Goal: Browse casually

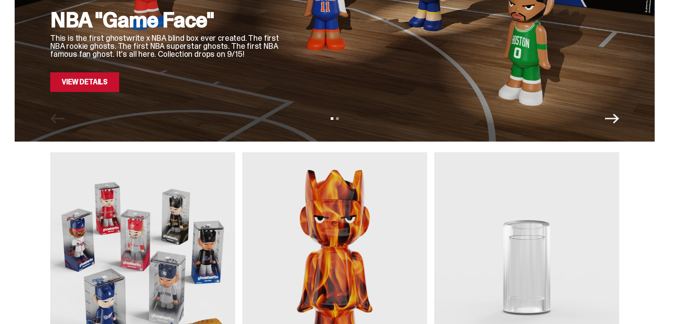
scroll to position [311, 0]
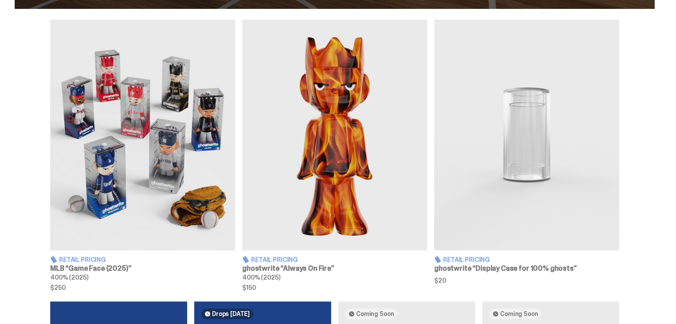
click at [120, 194] on img at bounding box center [142, 135] width 185 height 231
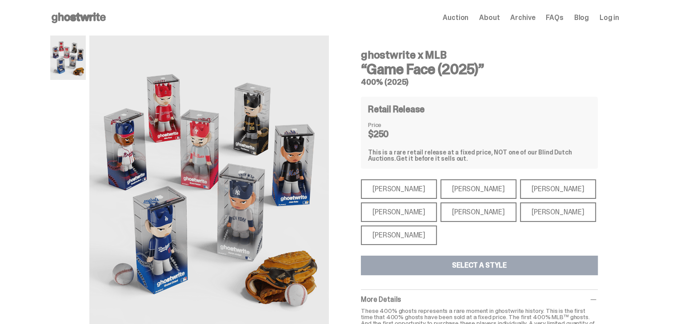
click at [403, 235] on div "[PERSON_NAME]" at bounding box center [399, 236] width 76 height 20
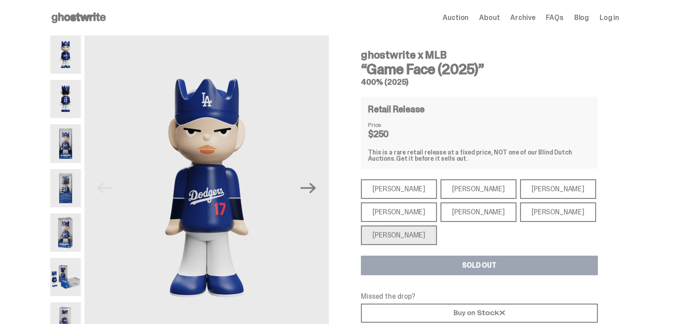
click at [395, 217] on div "[PERSON_NAME]" at bounding box center [399, 213] width 76 height 20
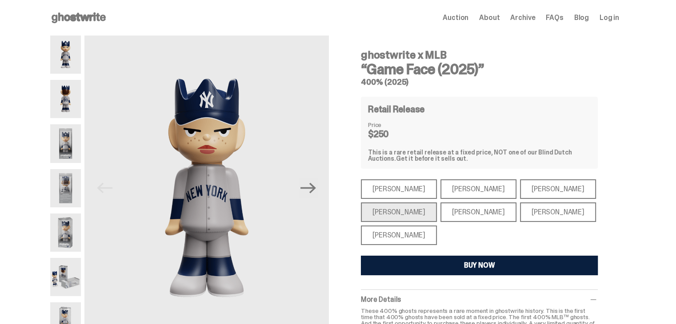
click at [449, 217] on div "[PERSON_NAME]" at bounding box center [478, 213] width 76 height 20
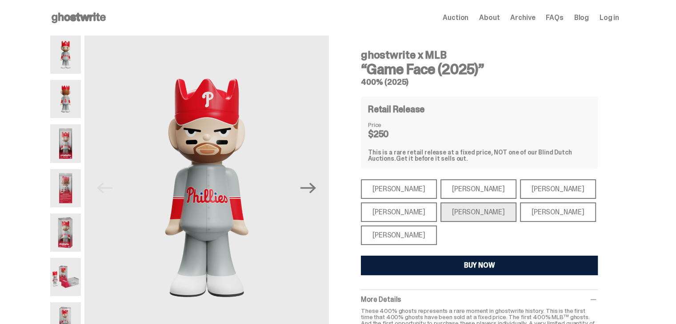
click at [520, 217] on div "[PERSON_NAME]" at bounding box center [558, 213] width 76 height 20
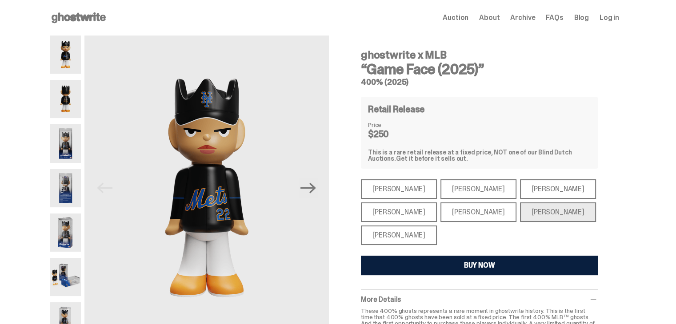
click at [520, 190] on div "[PERSON_NAME]" at bounding box center [558, 189] width 76 height 20
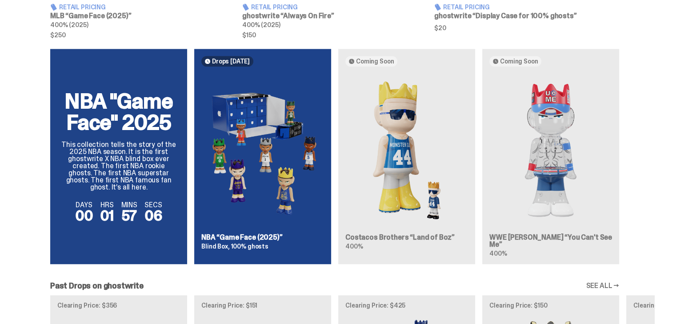
scroll to position [578, 0]
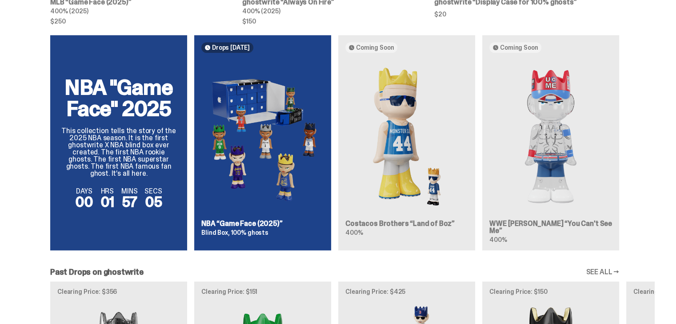
click at [271, 135] on div "NBA "Game Face" 2025 This collection tells the story of the 2025 NBA season. It…" at bounding box center [335, 146] width 640 height 223
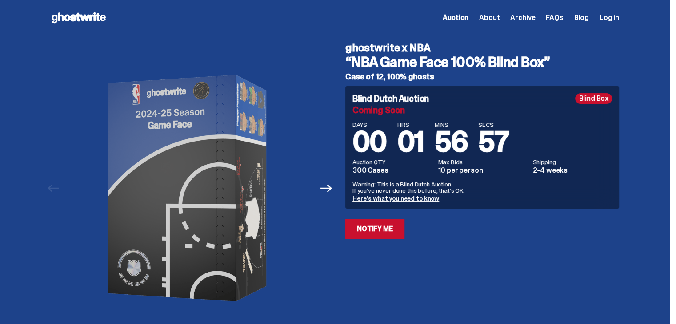
click at [525, 14] on span "Archive" at bounding box center [522, 17] width 25 height 7
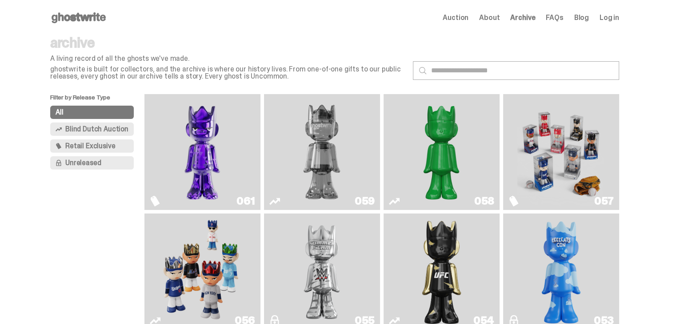
click at [343, 151] on img "Two" at bounding box center [321, 152] width 87 height 109
